Goal: Find specific page/section

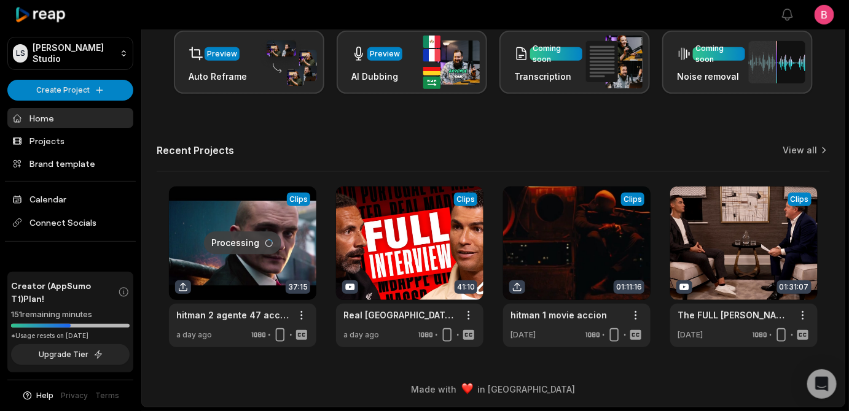
click at [192, 206] on link at bounding box center [242, 267] width 147 height 161
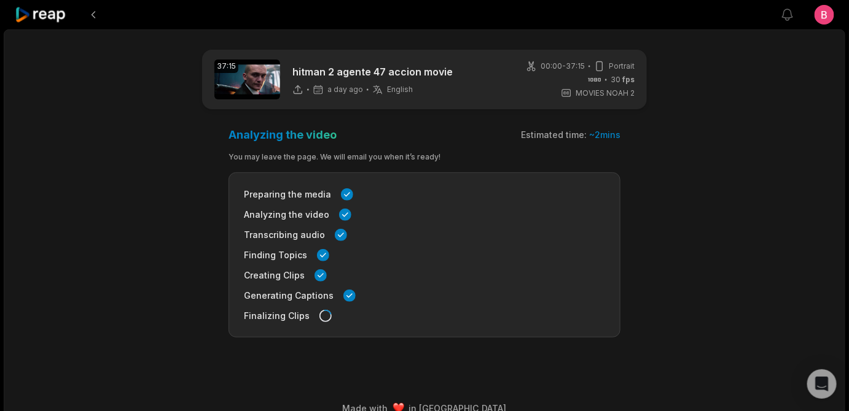
scroll to position [107, 0]
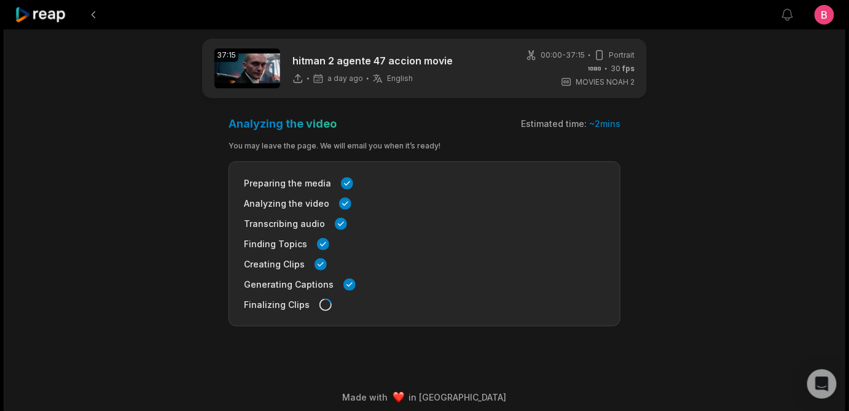
scroll to position [107, 0]
